Goal: Find specific page/section: Find specific page/section

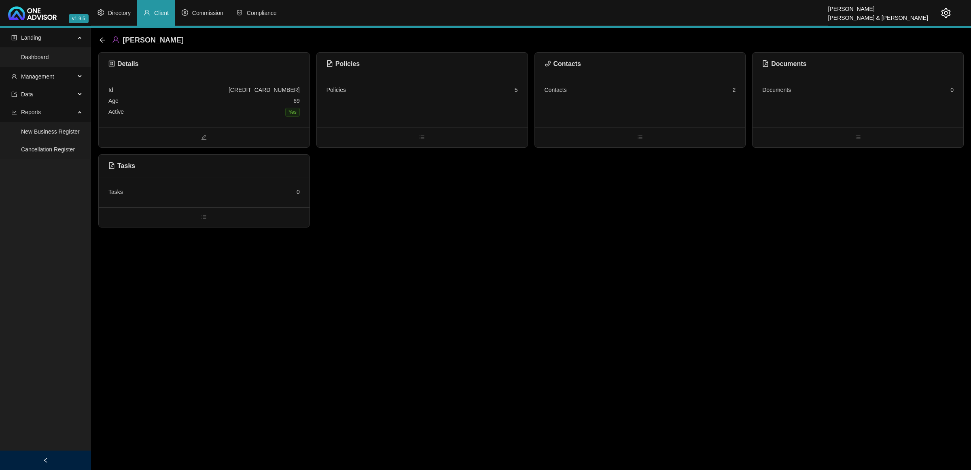
click at [946, 17] on icon "setting" at bounding box center [946, 13] width 10 height 10
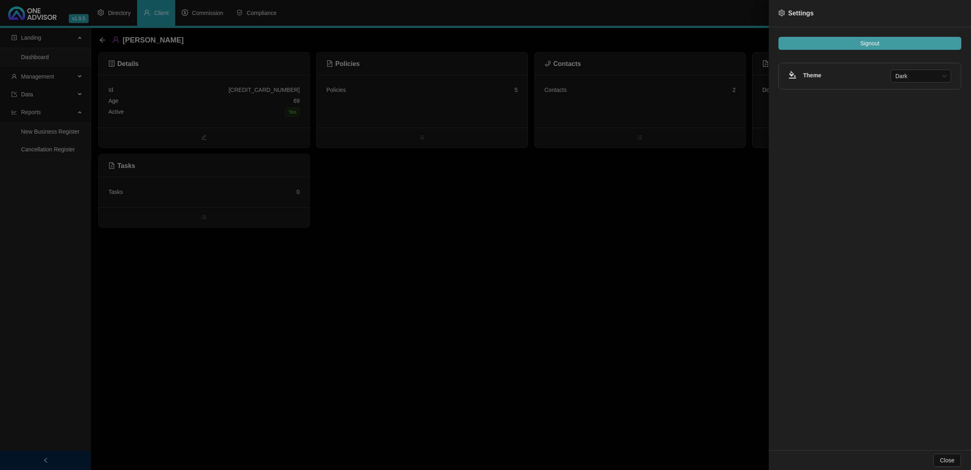
click at [917, 47] on button "Signout" at bounding box center [870, 43] width 183 height 13
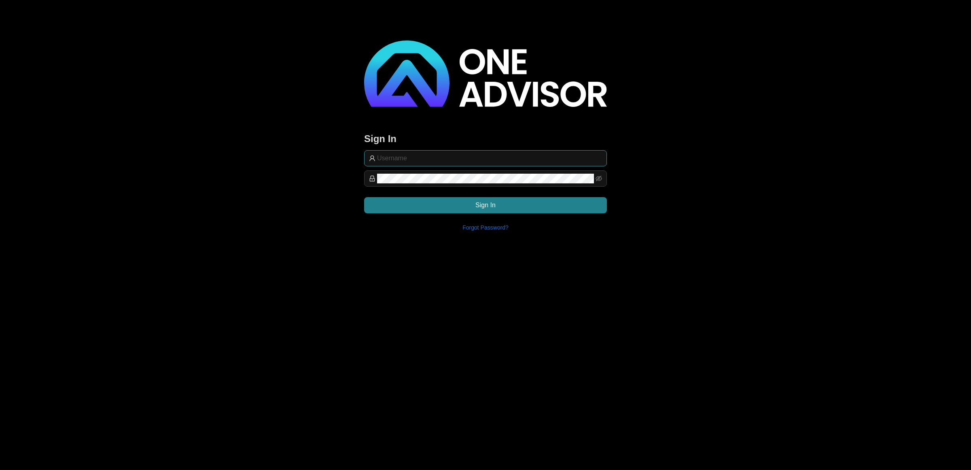
type input "[EMAIL_ADDRESS][DOMAIN_NAME]"
click at [408, 160] on input "[EMAIL_ADDRESS][DOMAIN_NAME]" at bounding box center [489, 158] width 225 height 10
click at [480, 205] on span "Sign In" at bounding box center [486, 205] width 20 height 10
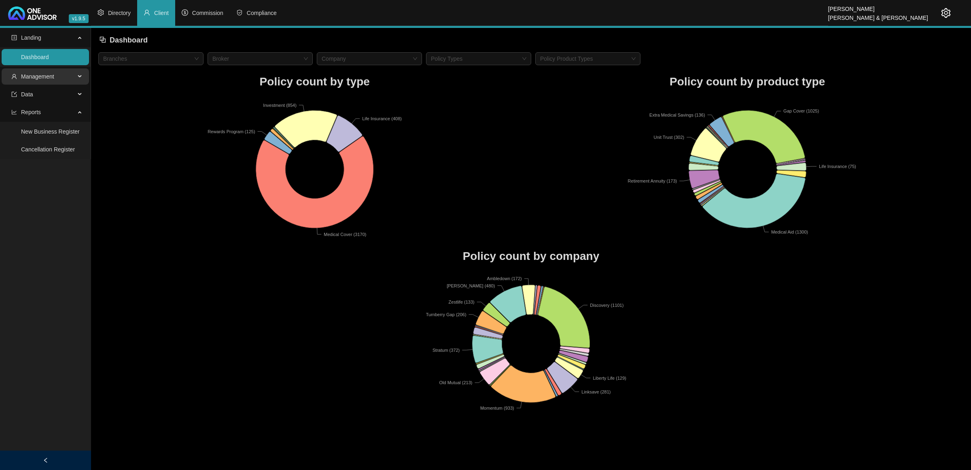
click at [37, 84] on span "Management" at bounding box center [43, 76] width 64 height 16
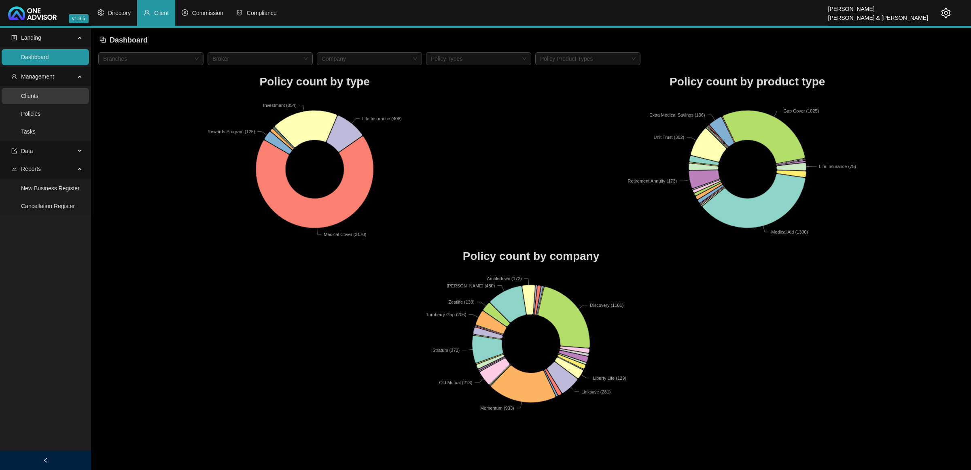
click at [35, 99] on link "Clients" at bounding box center [29, 96] width 17 height 6
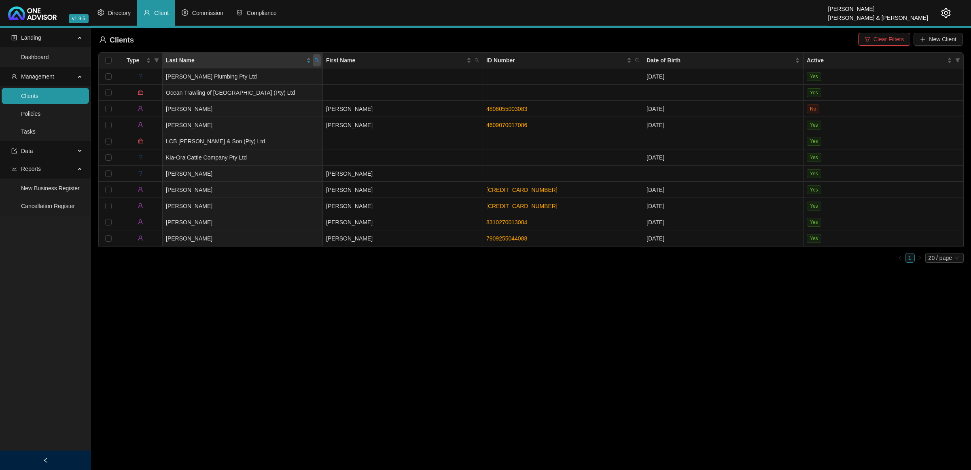
click at [318, 60] on icon "search" at bounding box center [316, 60] width 5 height 5
type input "mlam"
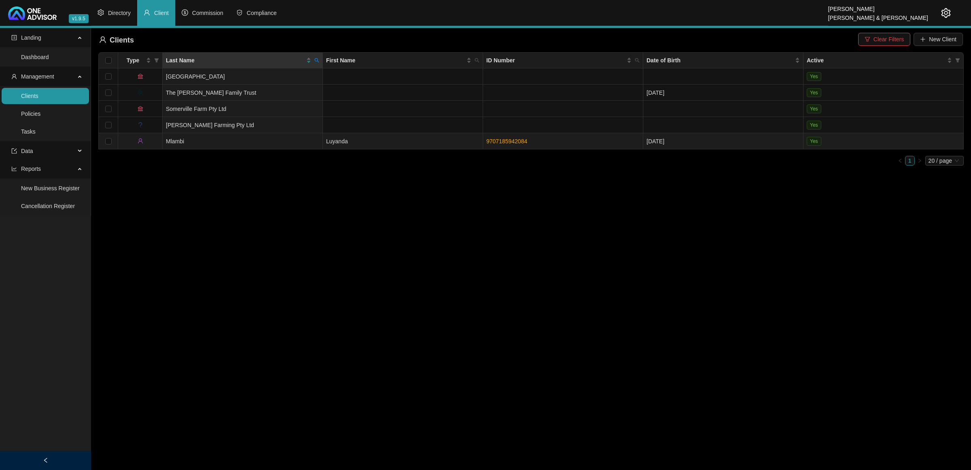
click at [521, 141] on link "9707185942084" at bounding box center [507, 141] width 41 height 6
